Goal: Book appointment/travel/reservation

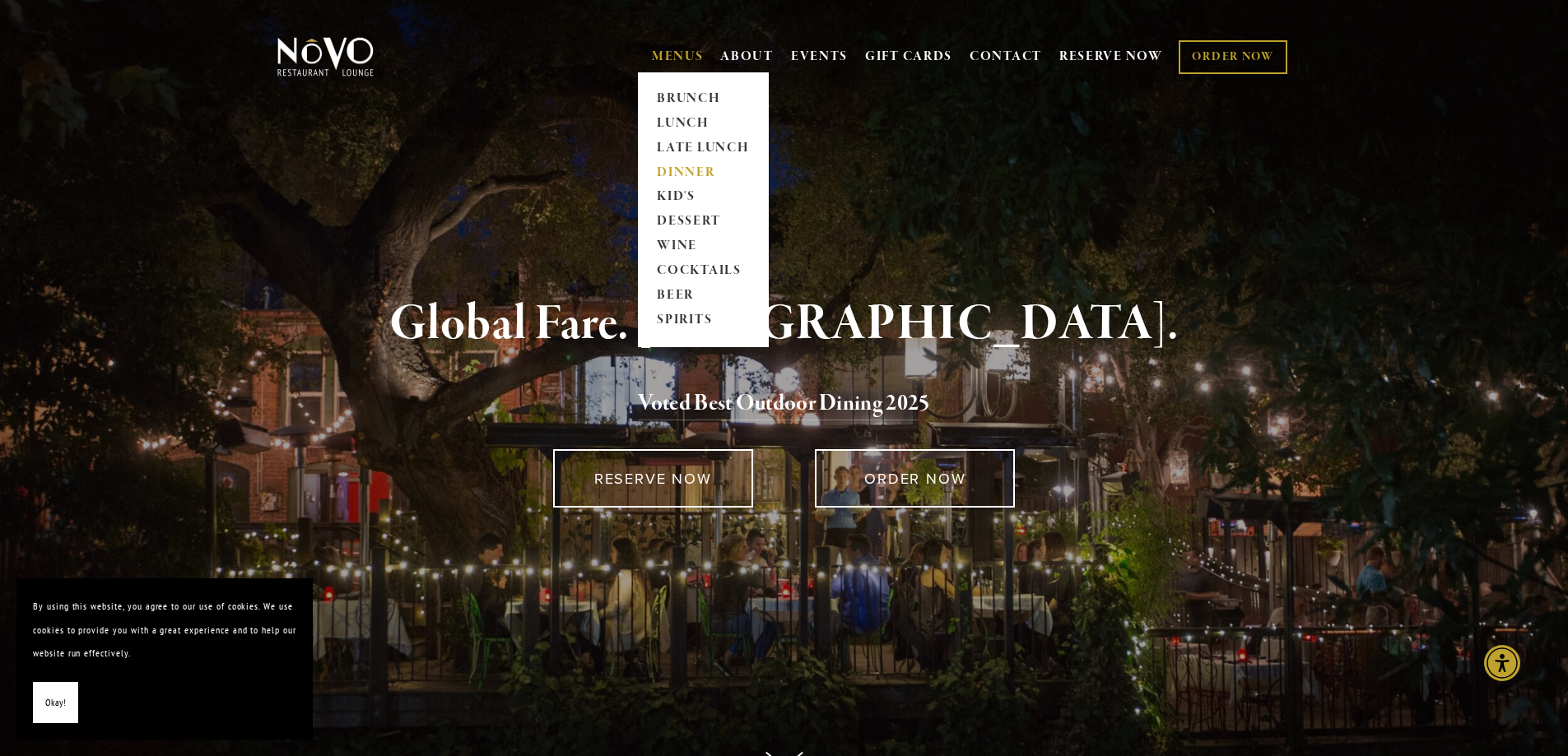
click at [670, 169] on link "DINNER" at bounding box center [703, 173] width 103 height 25
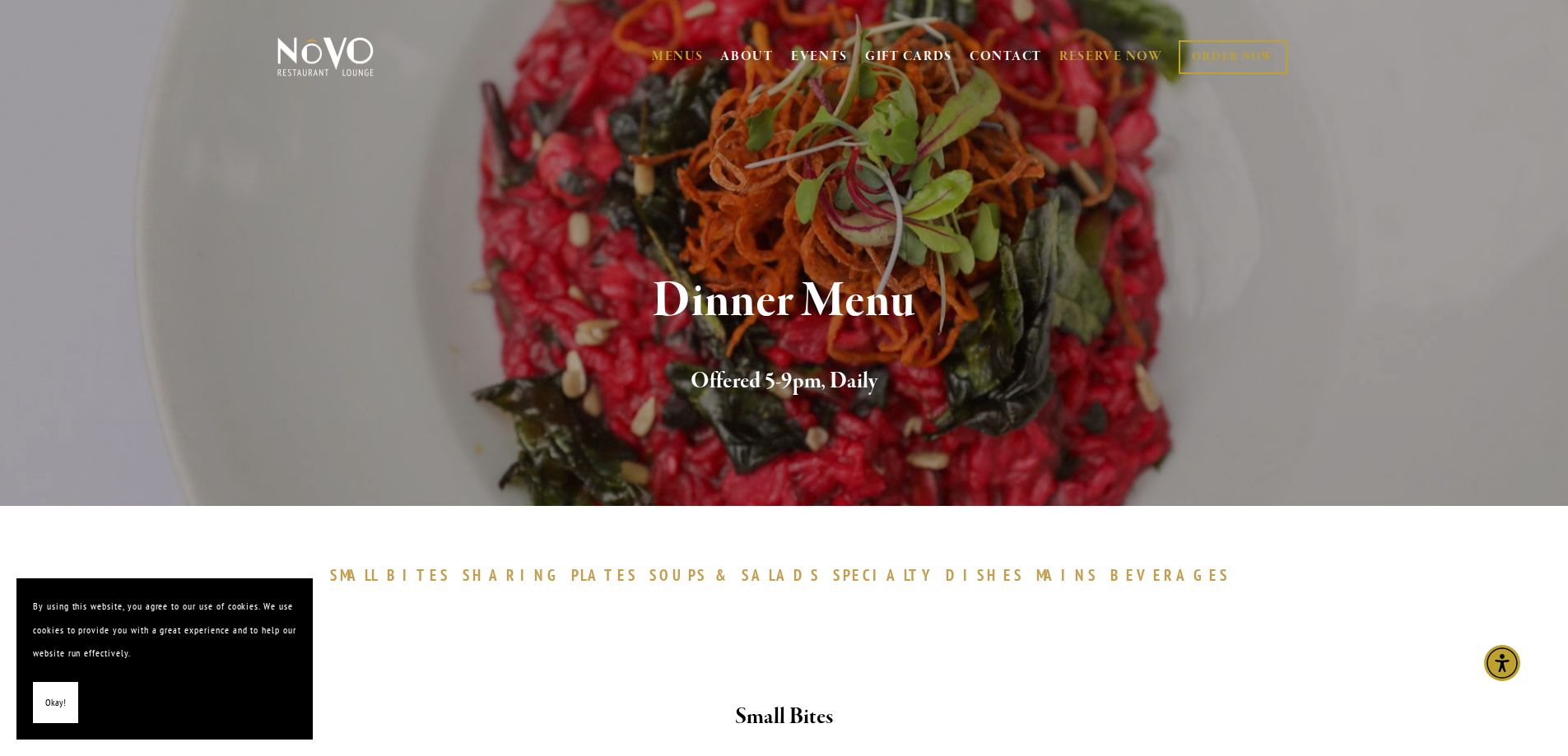
click at [1116, 55] on link "RESERVE NOW" at bounding box center [1110, 57] width 104 height 32
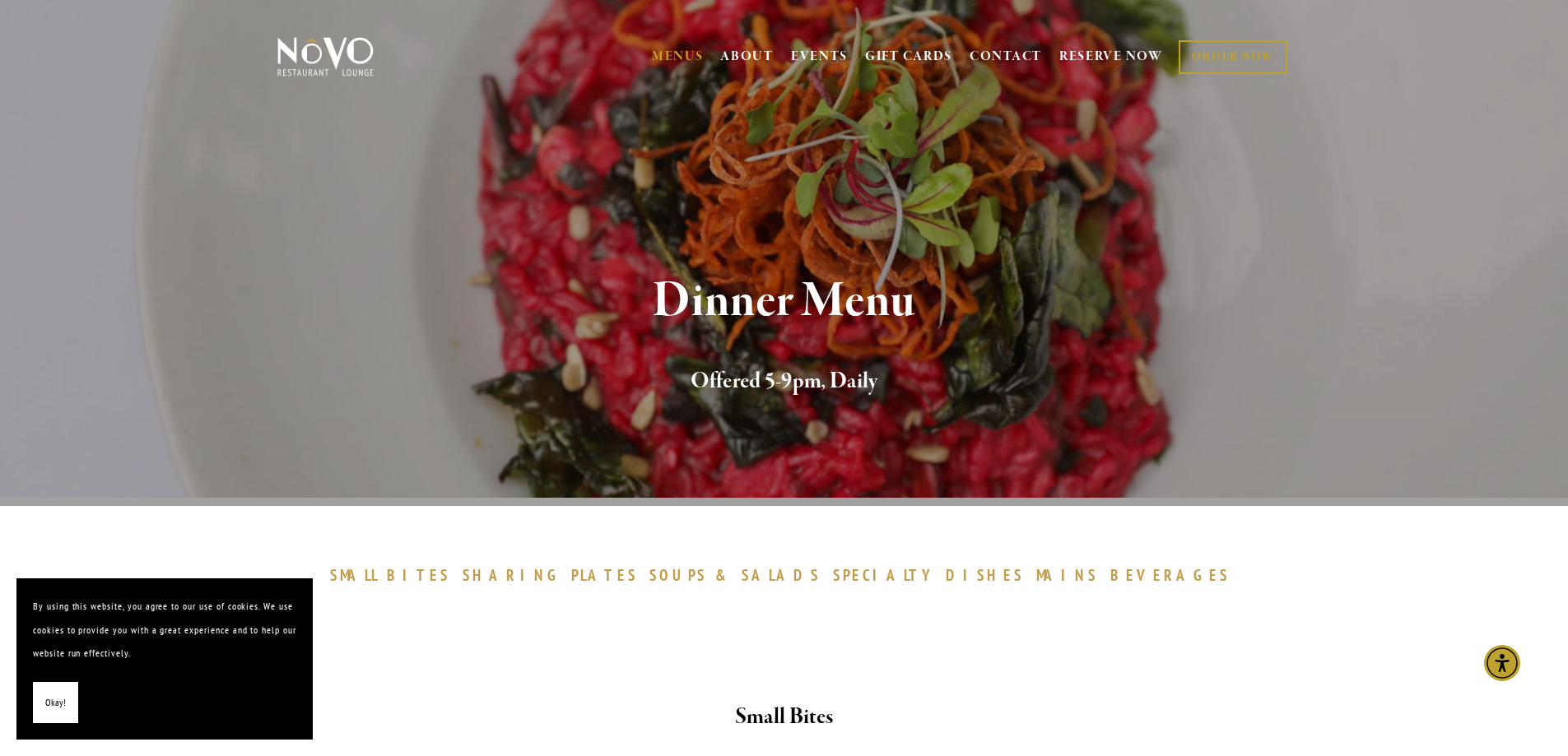
scroll to position [138, 0]
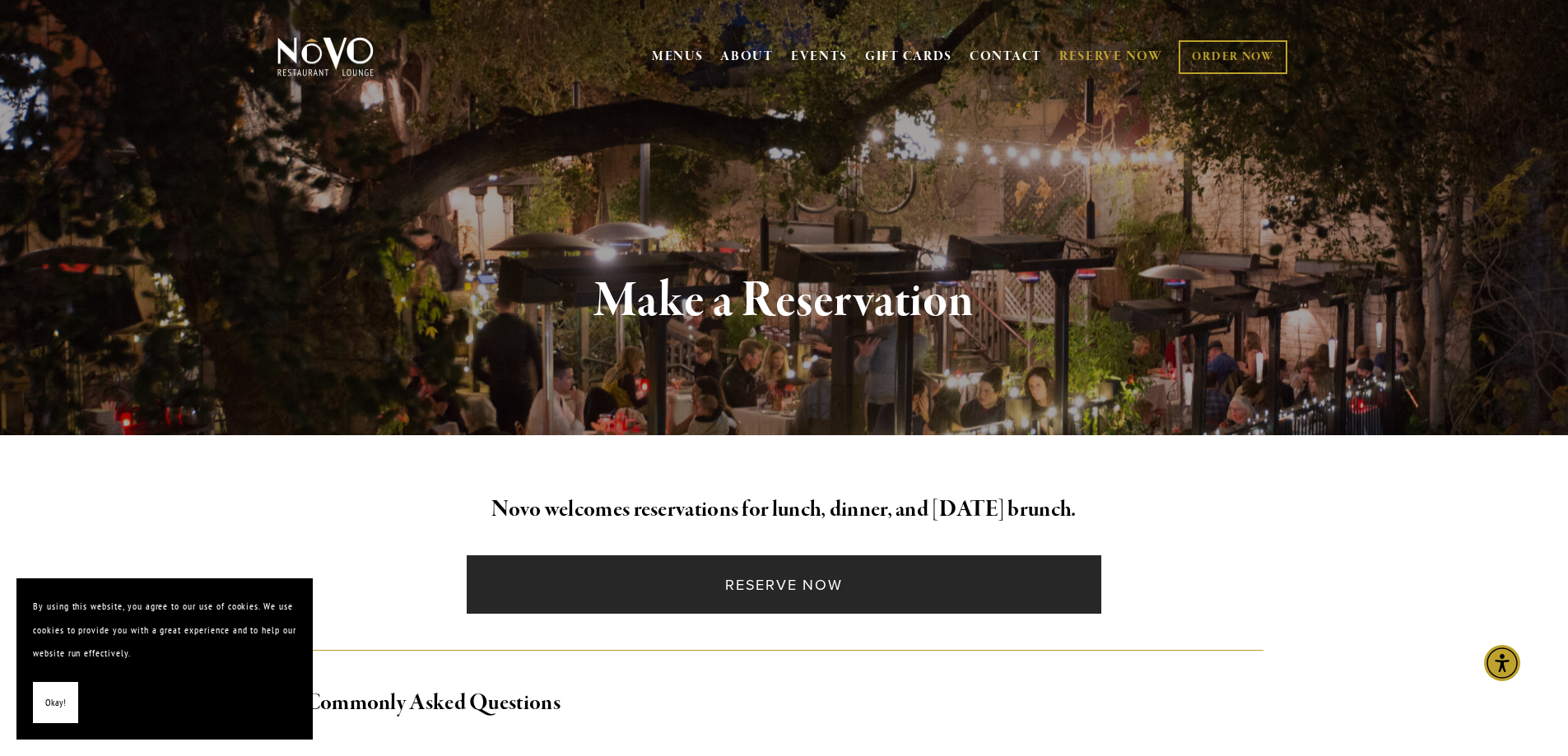
click at [826, 583] on link "Reserve Now" at bounding box center [784, 584] width 634 height 58
